Goal: Task Accomplishment & Management: Manage account settings

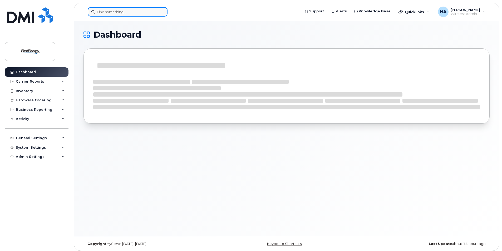
click at [127, 15] on input at bounding box center [128, 11] width 80 height 9
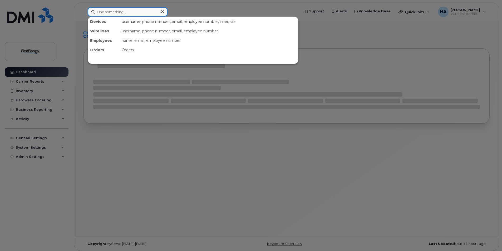
paste input "30517"
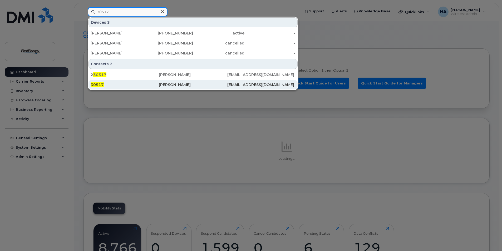
type input "30517"
click at [104, 87] on div "30517" at bounding box center [125, 84] width 68 height 5
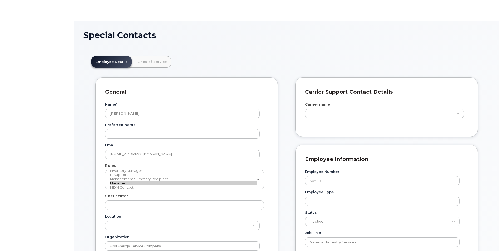
type input "29510273"
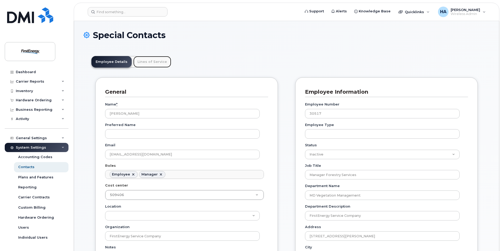
click at [152, 62] on link "Lines of Service" at bounding box center [152, 62] width 38 height 12
